Goal: Check status: Check status

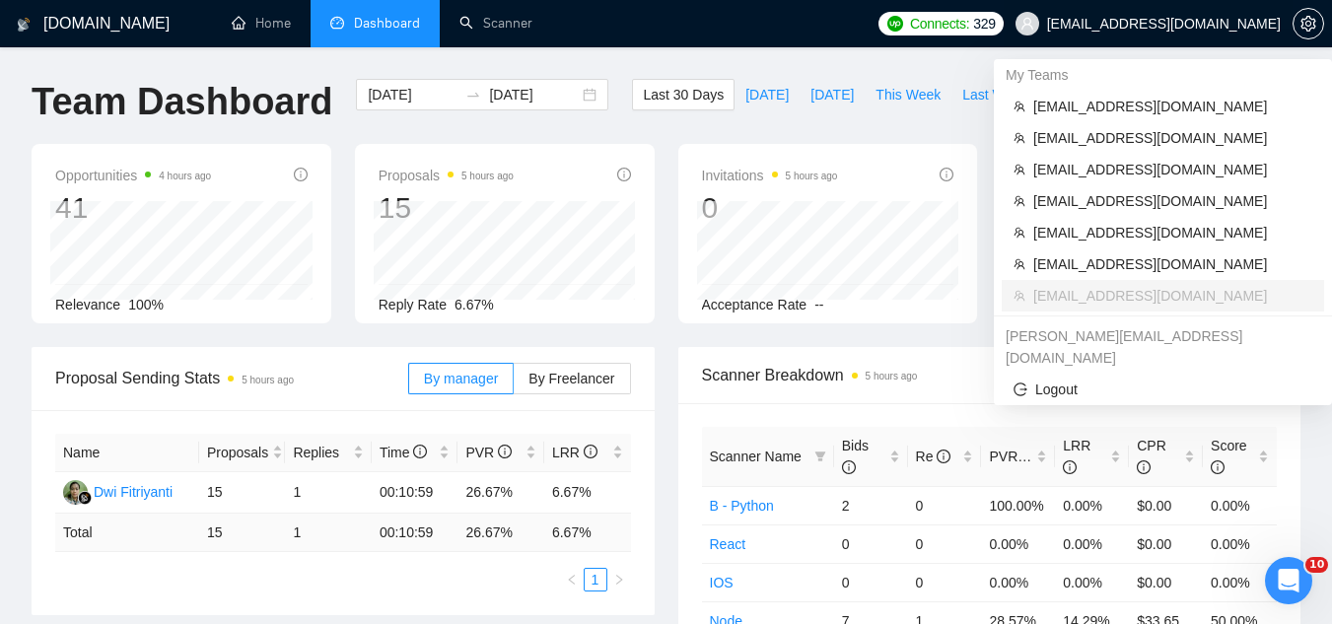
click at [1168, 24] on span "[EMAIL_ADDRESS][DOMAIN_NAME]" at bounding box center [1164, 24] width 234 height 0
click at [1121, 103] on span "[EMAIL_ADDRESS][DOMAIN_NAME]" at bounding box center [1172, 107] width 279 height 22
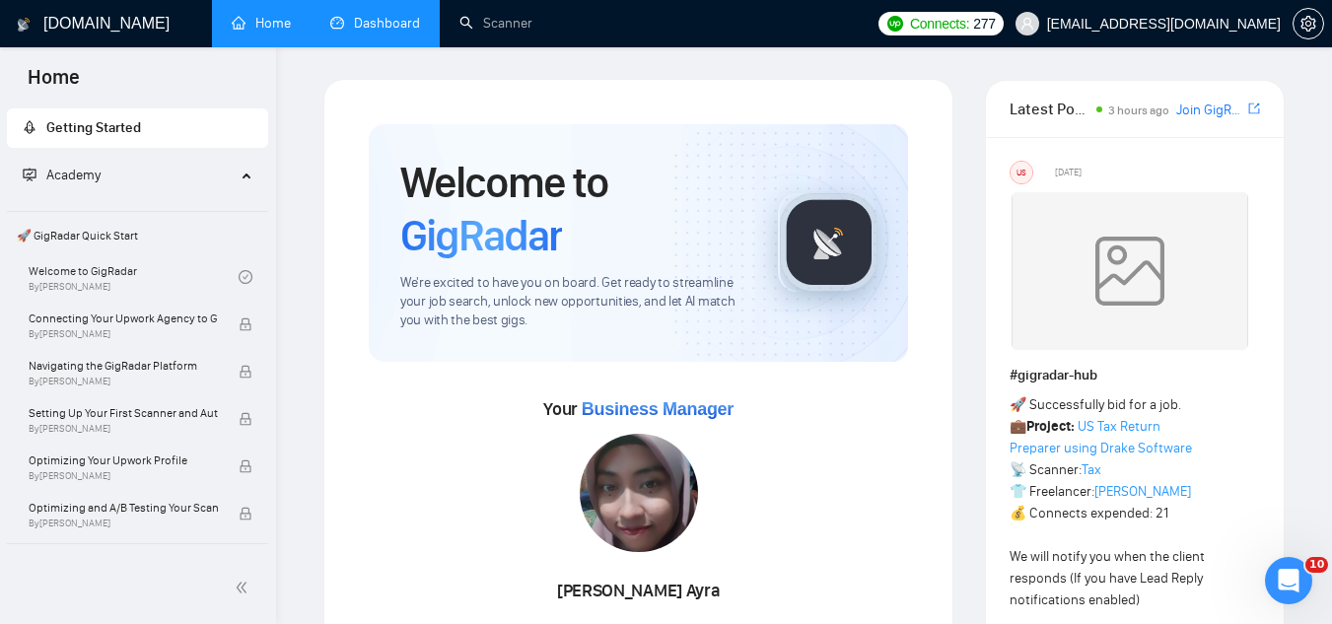
drag, startPoint x: 362, startPoint y: 35, endPoint x: 331, endPoint y: 3, distance: 43.9
click at [365, 32] on link "Dashboard" at bounding box center [375, 23] width 90 height 17
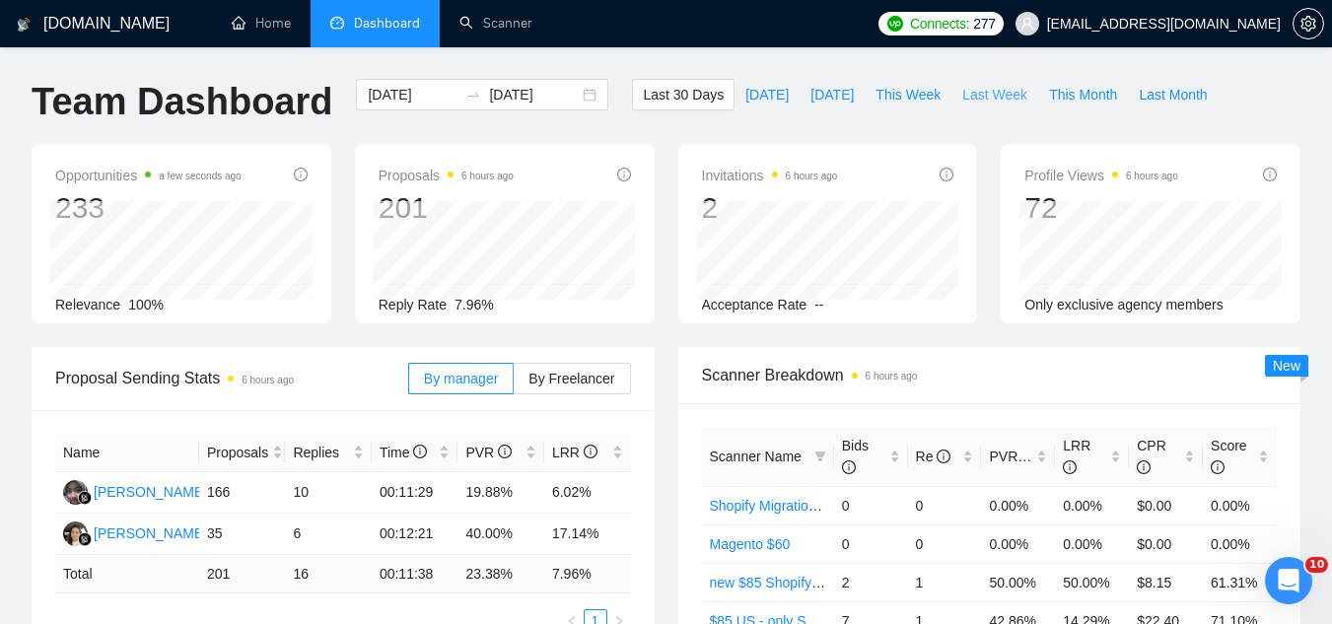
click at [979, 89] on span "Last Week" at bounding box center [994, 95] width 65 height 22
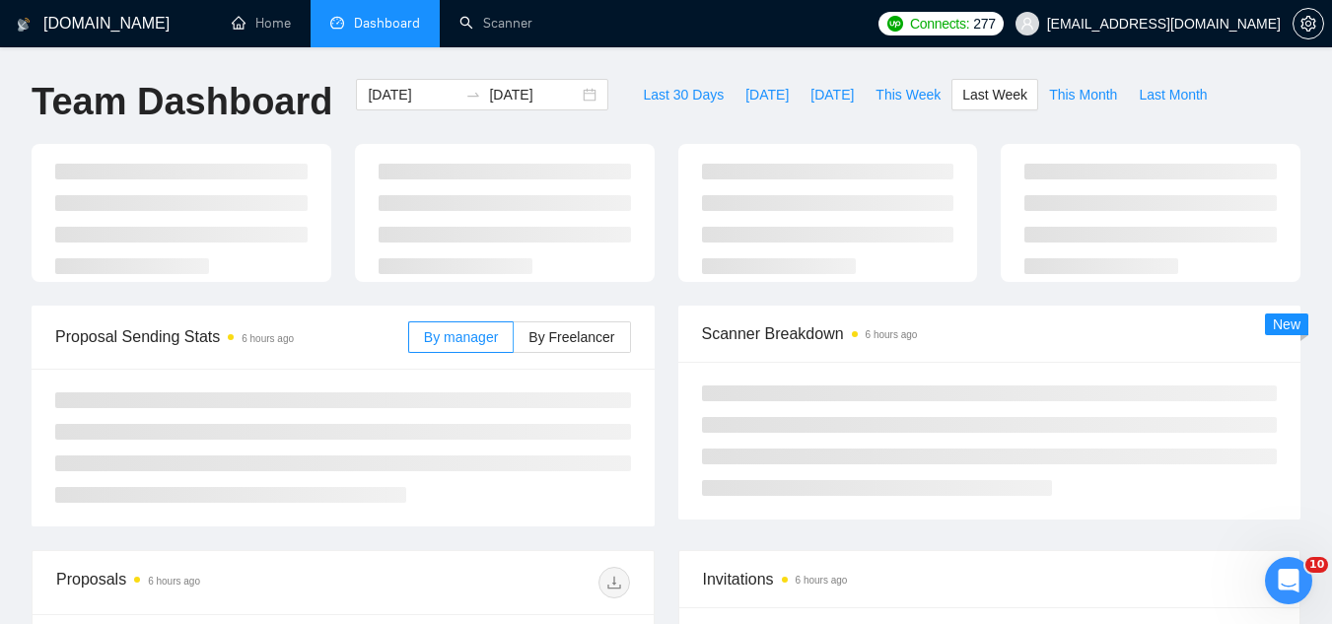
type input "[DATE]"
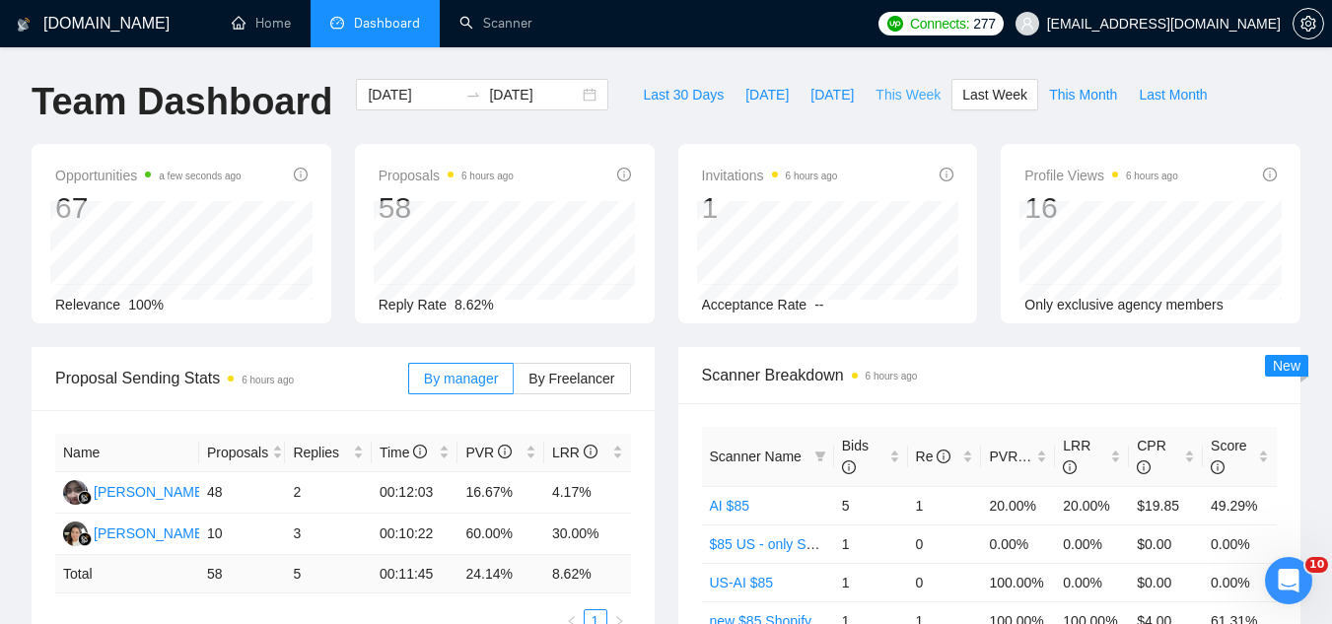
click at [894, 96] on span "This Week" at bounding box center [907, 95] width 65 height 22
type input "[DATE]"
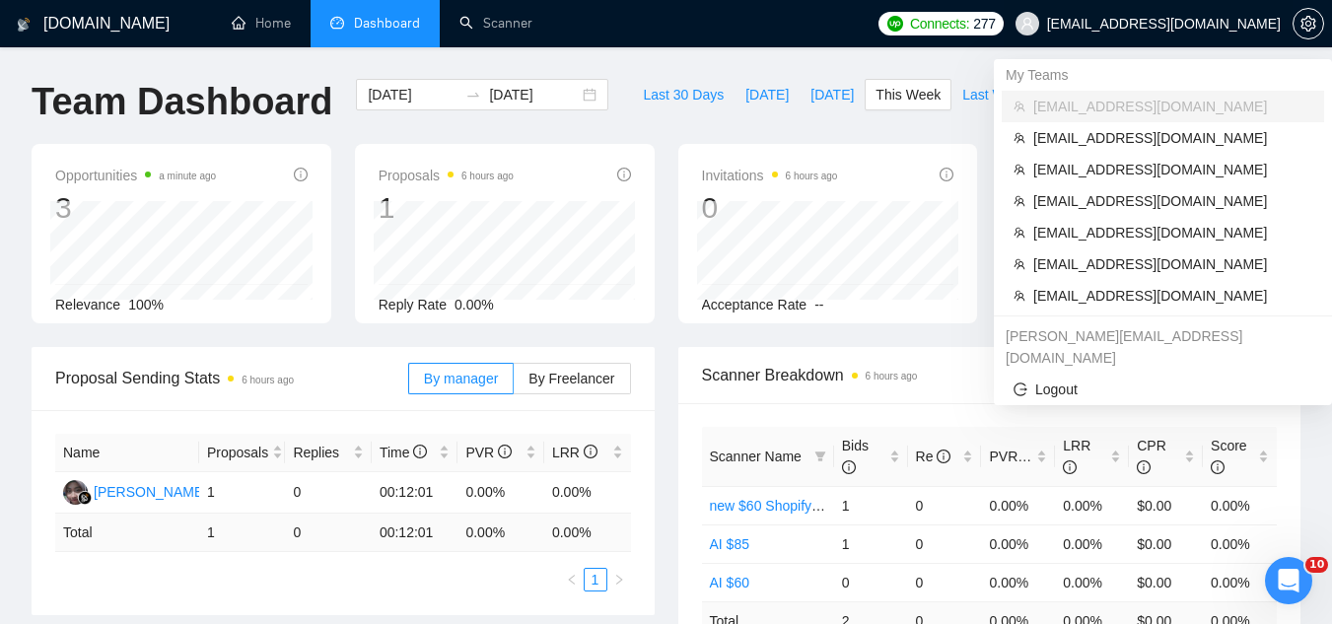
click at [1176, 24] on span "[EMAIL_ADDRESS][DOMAIN_NAME]" at bounding box center [1164, 24] width 234 height 0
click at [1107, 291] on span "[EMAIL_ADDRESS][DOMAIN_NAME]" at bounding box center [1172, 296] width 279 height 22
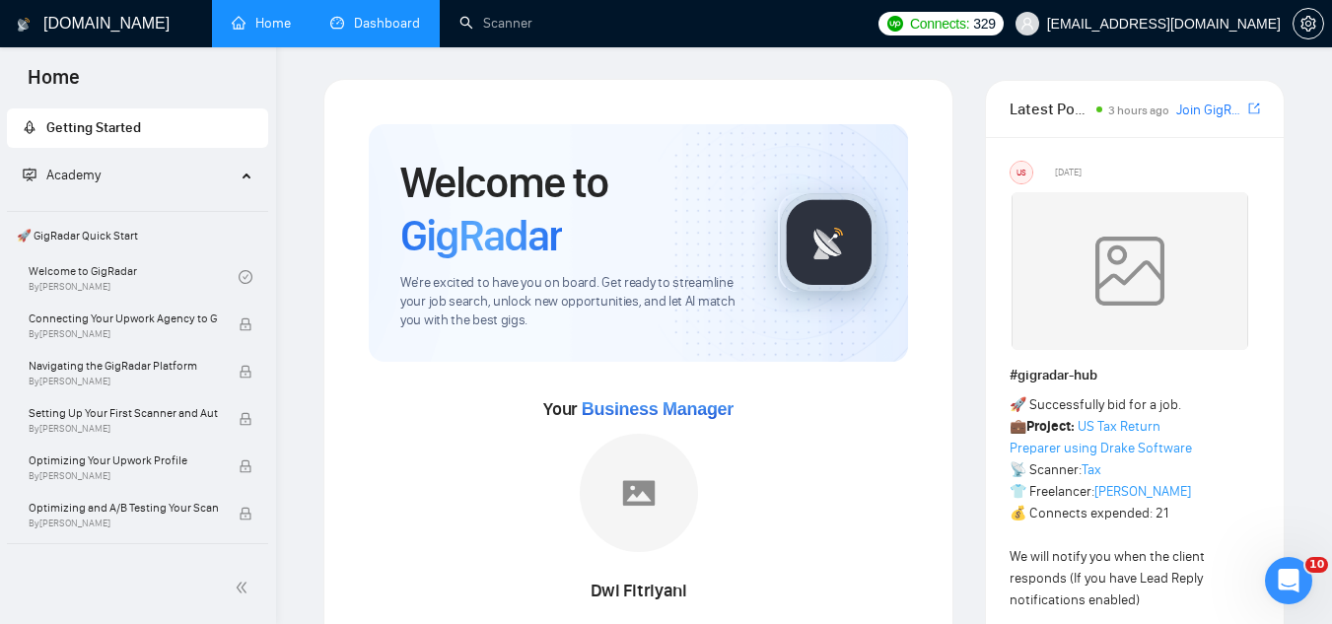
click at [385, 32] on link "Dashboard" at bounding box center [375, 23] width 90 height 17
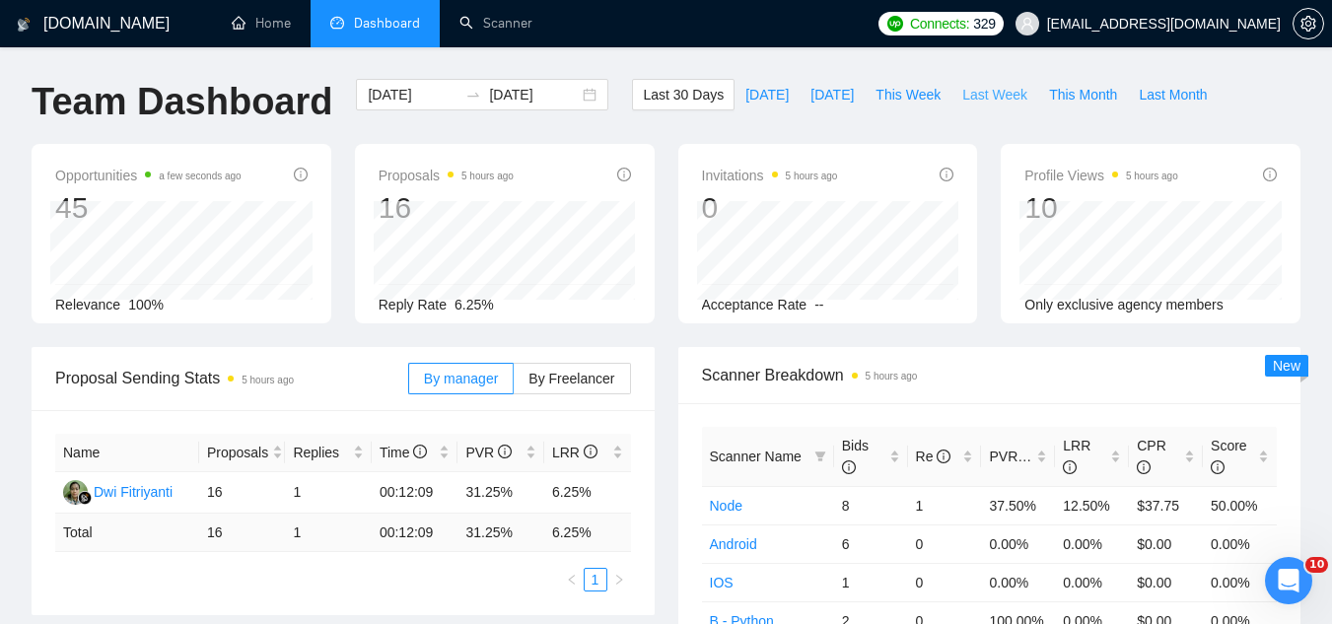
click at [983, 95] on span "Last Week" at bounding box center [994, 95] width 65 height 22
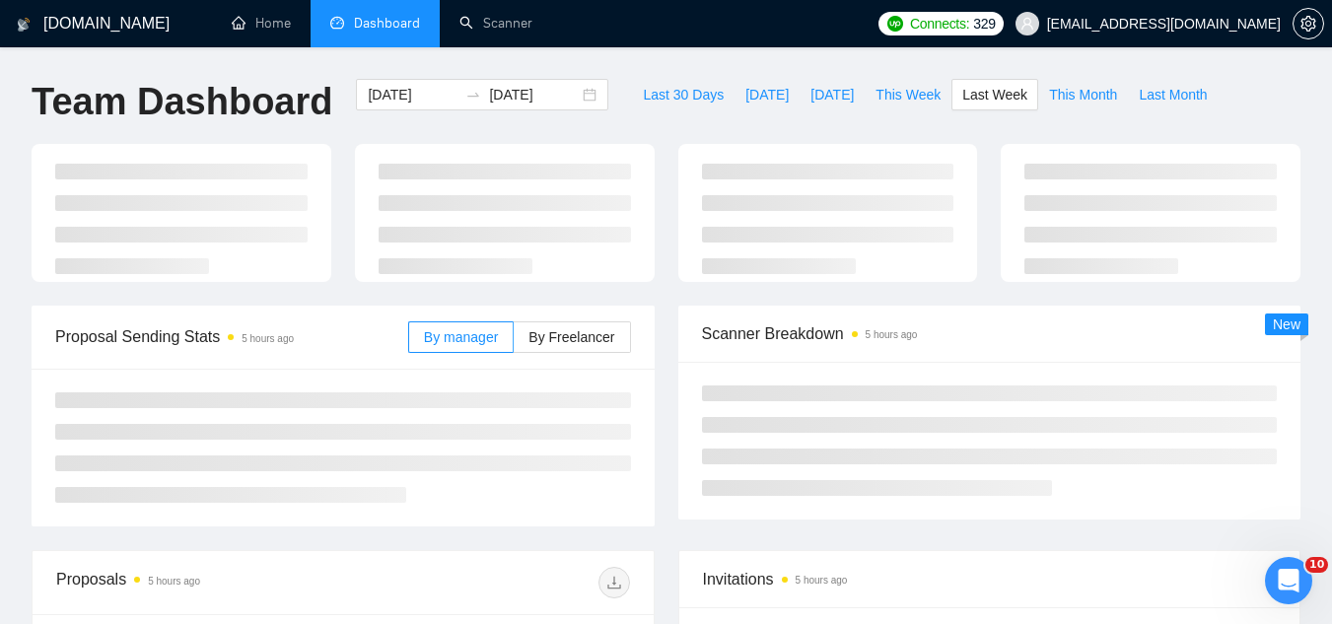
type input "[DATE]"
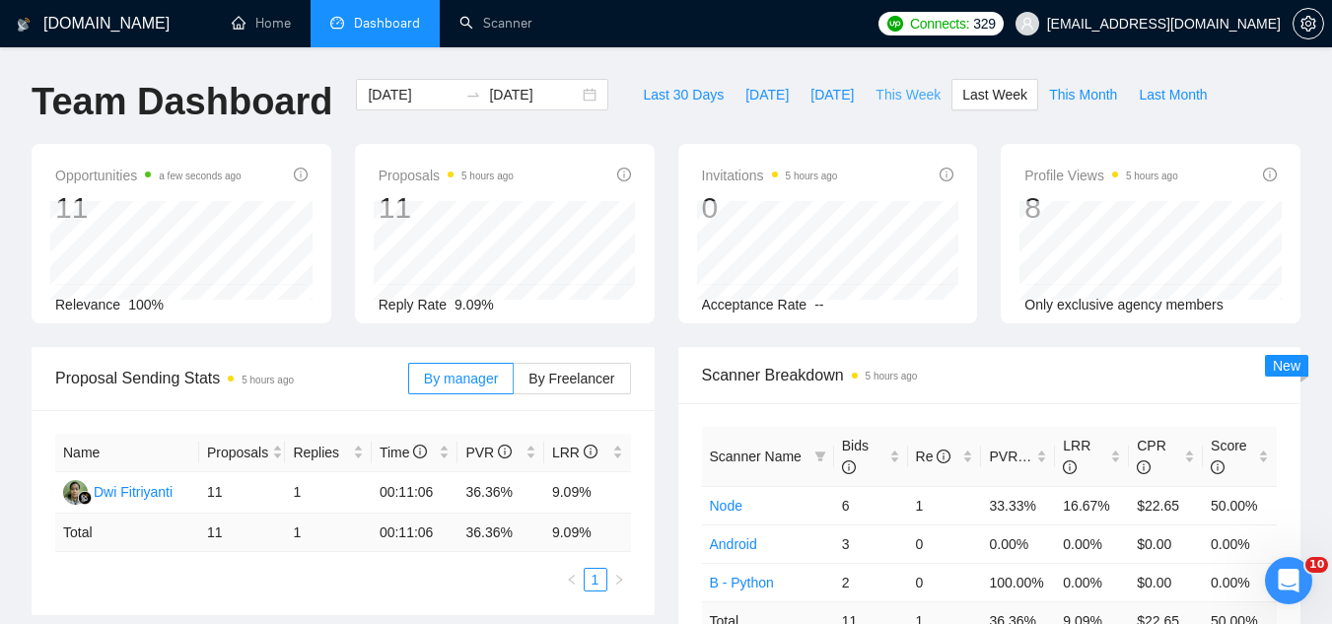
click at [892, 87] on span "This Week" at bounding box center [907, 95] width 65 height 22
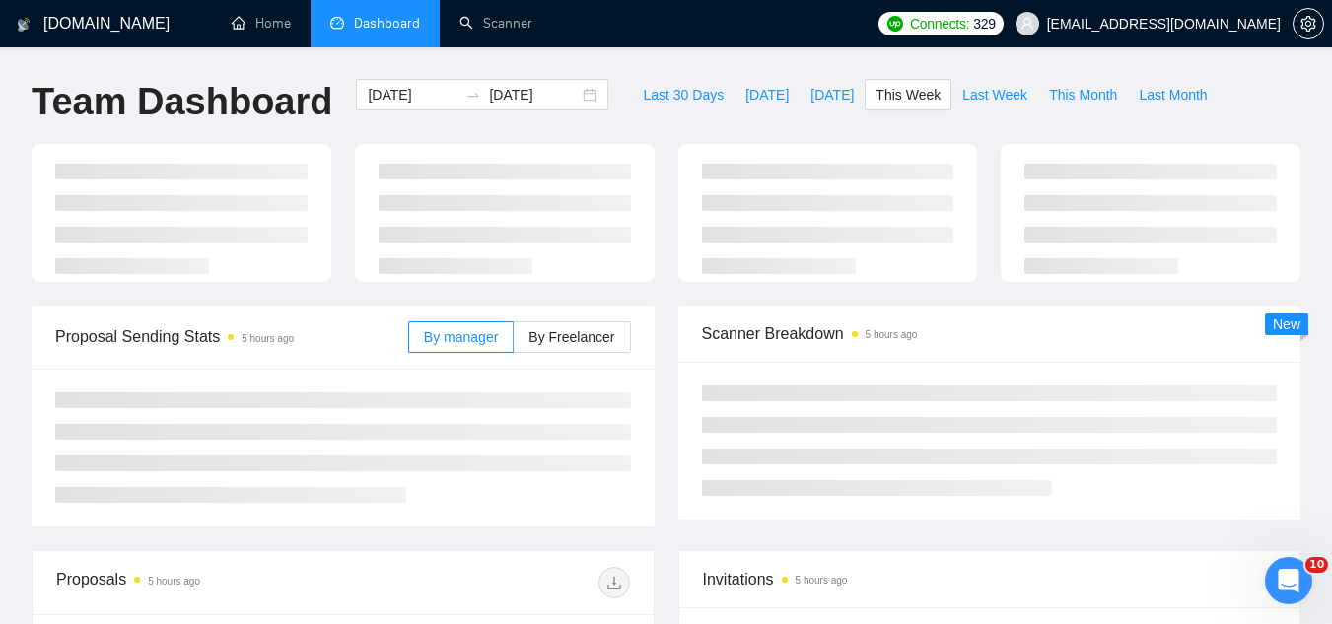
type input "[DATE]"
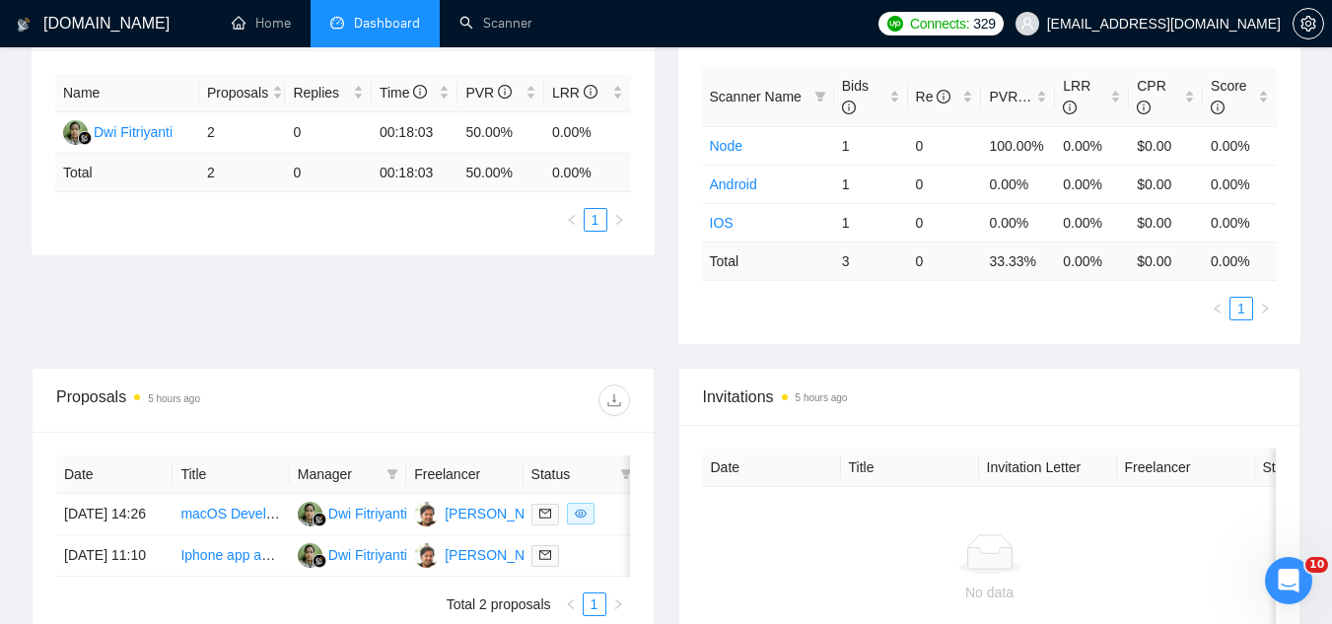
scroll to position [394, 0]
